Goal: Browse casually: Explore the website without a specific task or goal

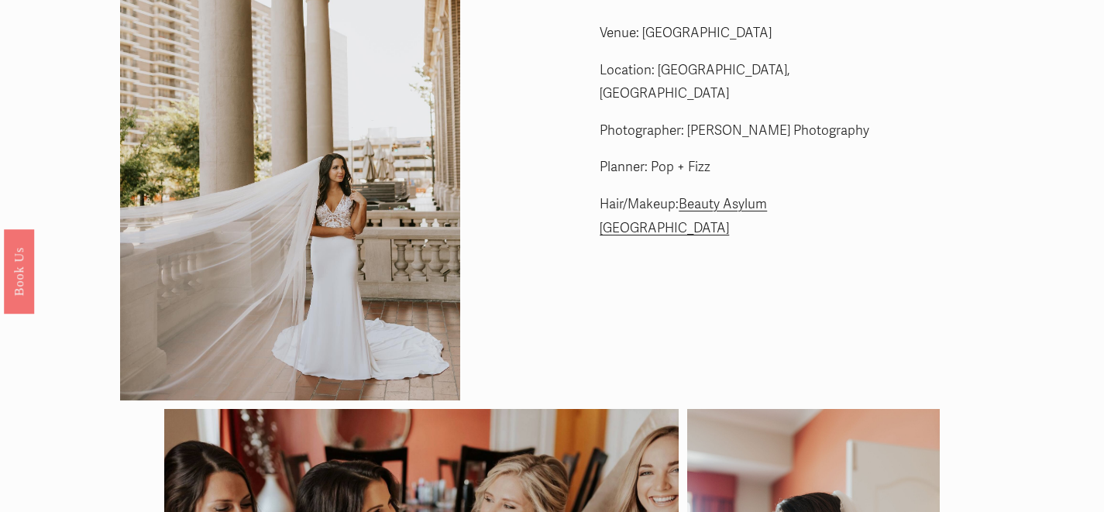
scroll to position [73, 0]
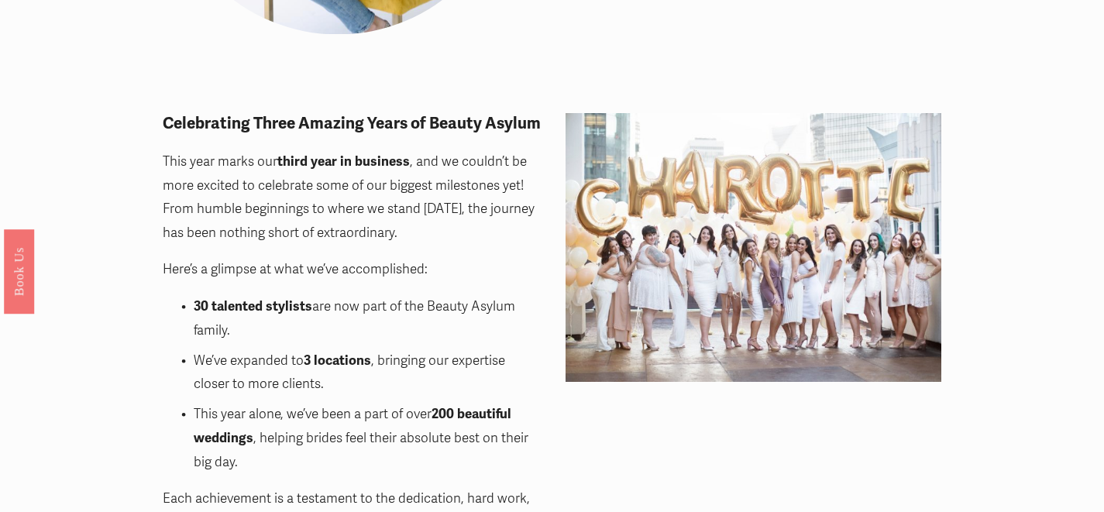
scroll to position [53, 0]
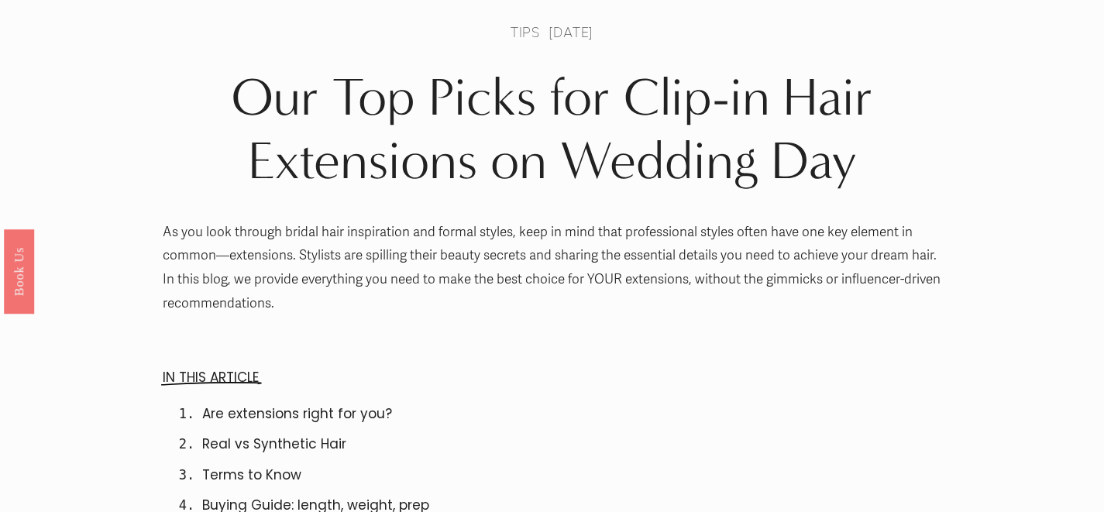
scroll to position [51, 0]
